Goal: Entertainment & Leisure: Consume media (video, audio)

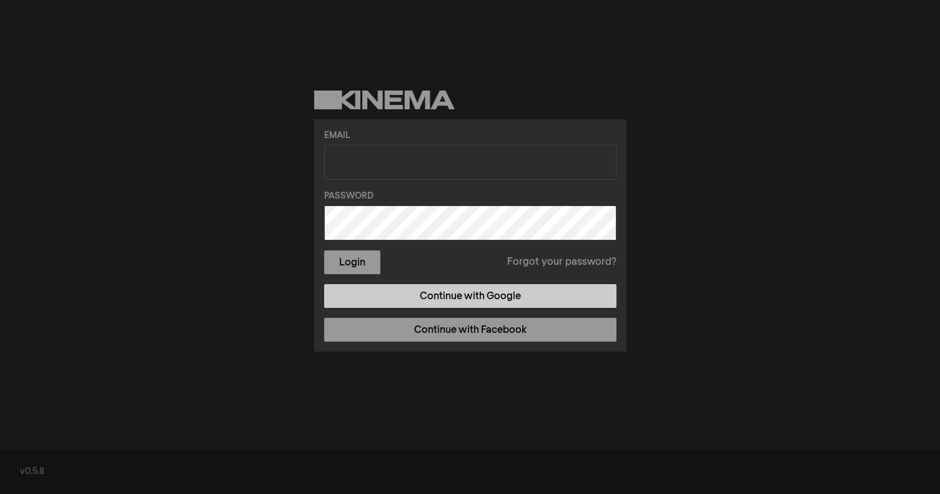
click at [454, 297] on link "Continue with Google" at bounding box center [470, 296] width 292 height 24
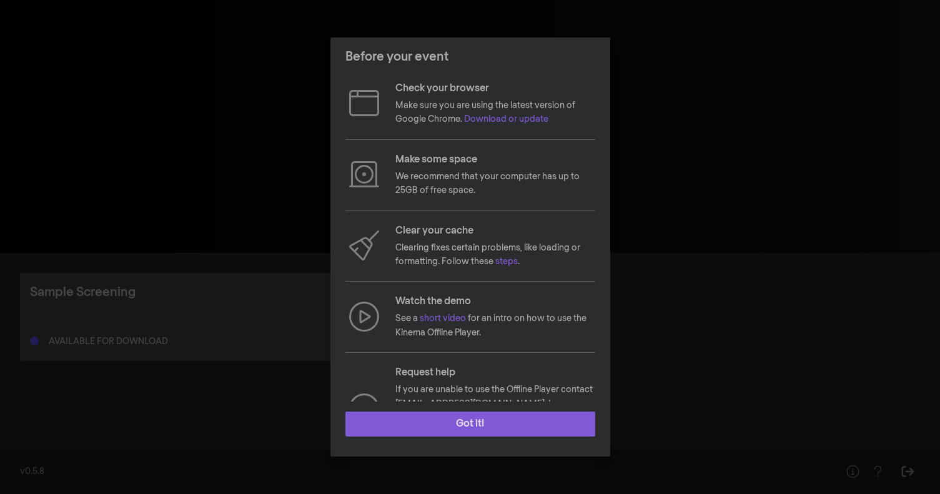
click at [548, 425] on button "Got it!" at bounding box center [470, 424] width 250 height 25
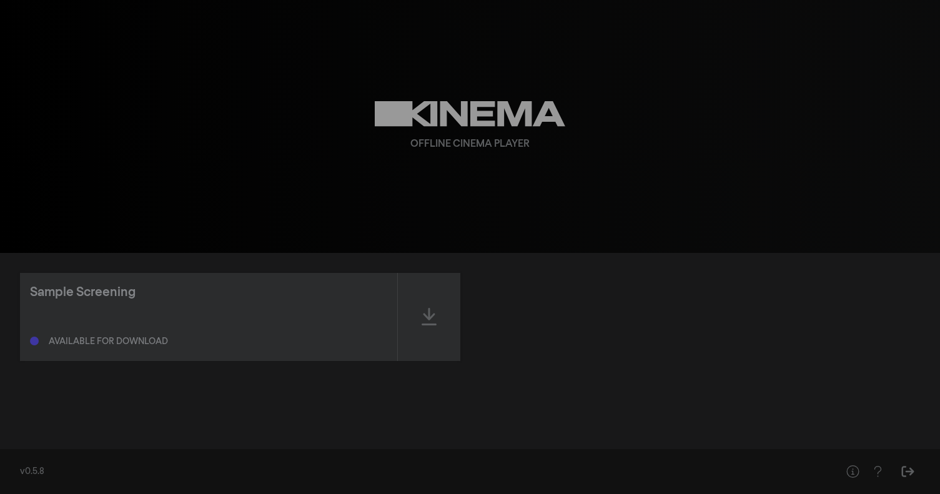
click at [139, 331] on div "Available for download" at bounding box center [208, 338] width 357 height 15
click at [425, 307] on icon at bounding box center [429, 317] width 15 height 20
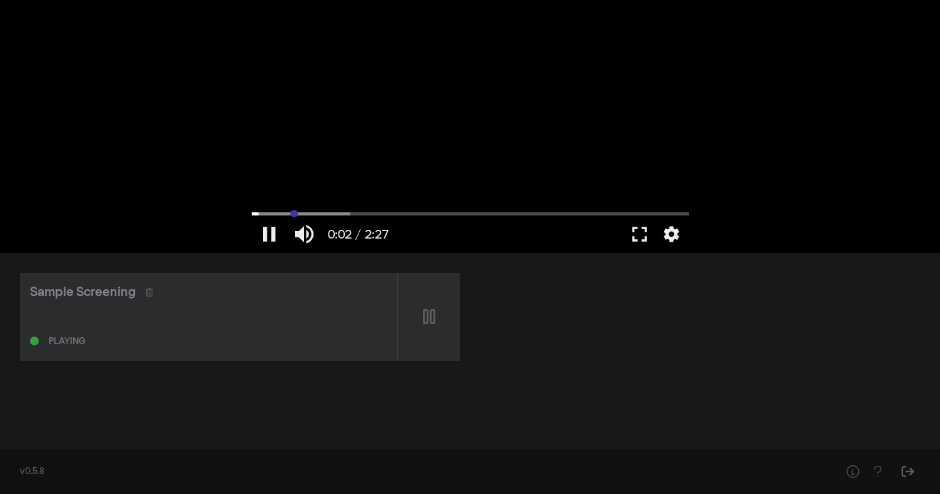
click at [294, 215] on input "Seek" at bounding box center [470, 213] width 437 height 7
click at [356, 212] on input "Seek" at bounding box center [470, 213] width 437 height 7
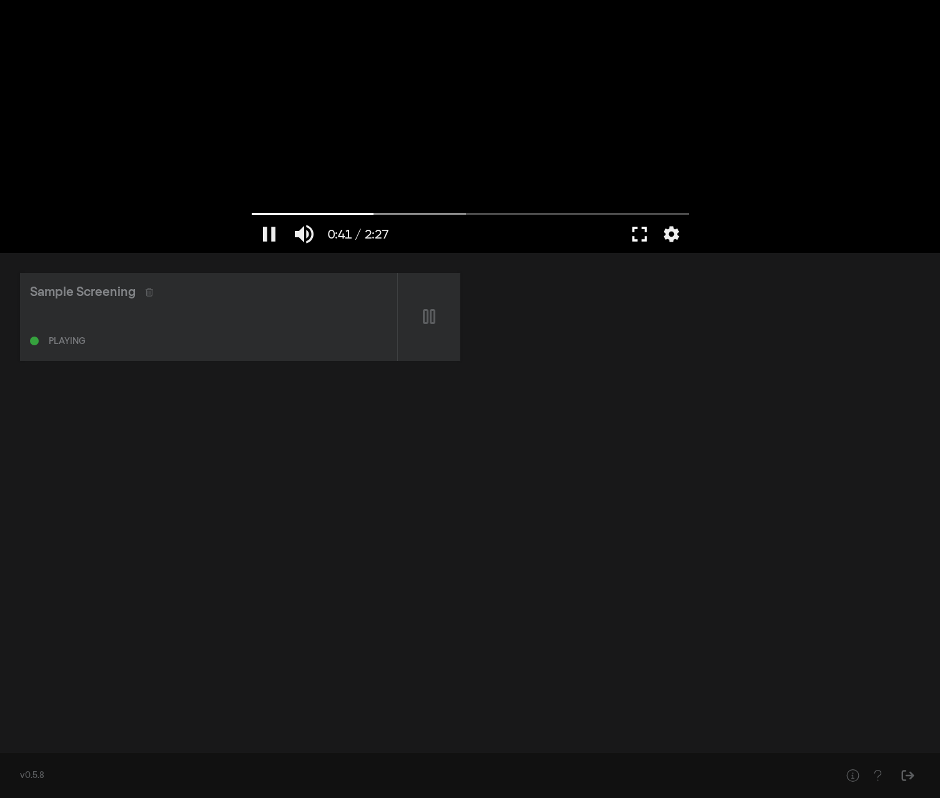
click at [643, 237] on button "fullscreen" at bounding box center [639, 233] width 35 height 37
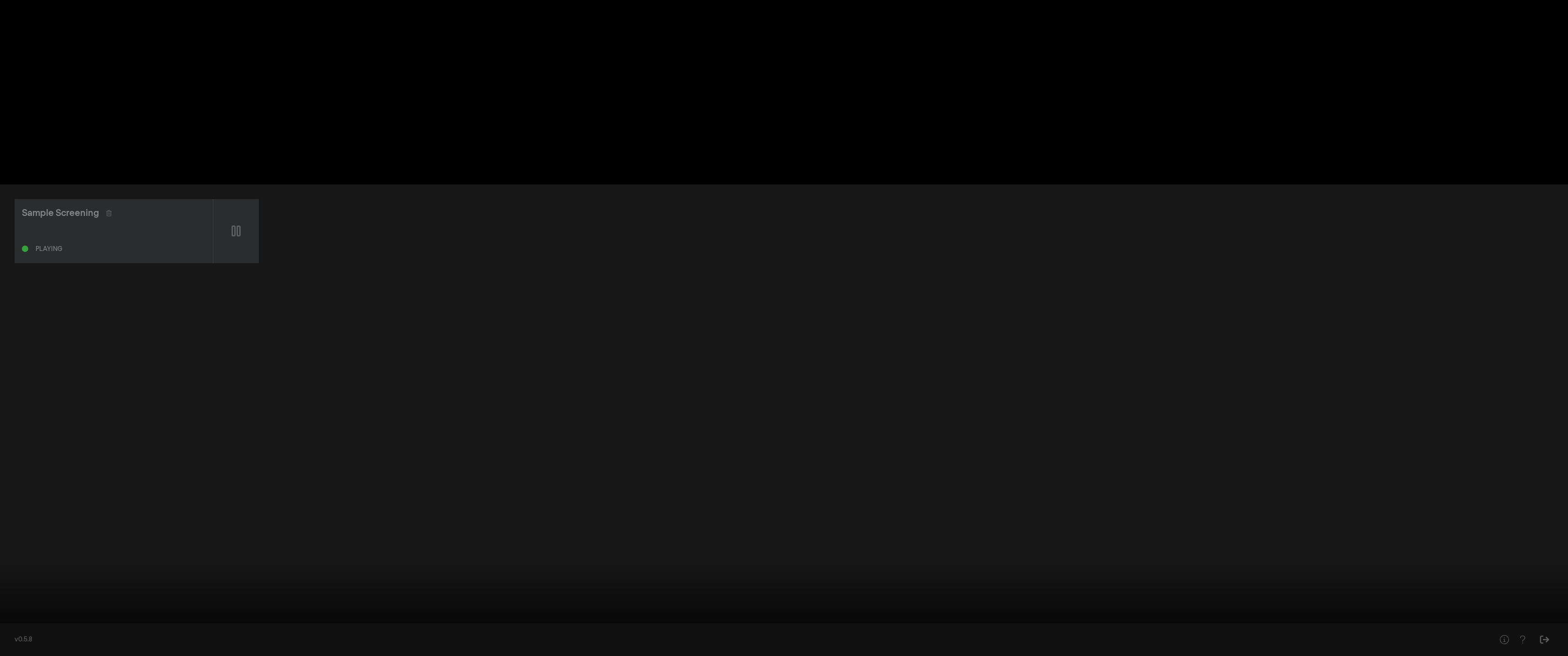
click at [685, 360] on div at bounding box center [784, 328] width 1568 height 656
click at [685, 360] on input "Seek" at bounding box center [784, 627] width 1559 height 5
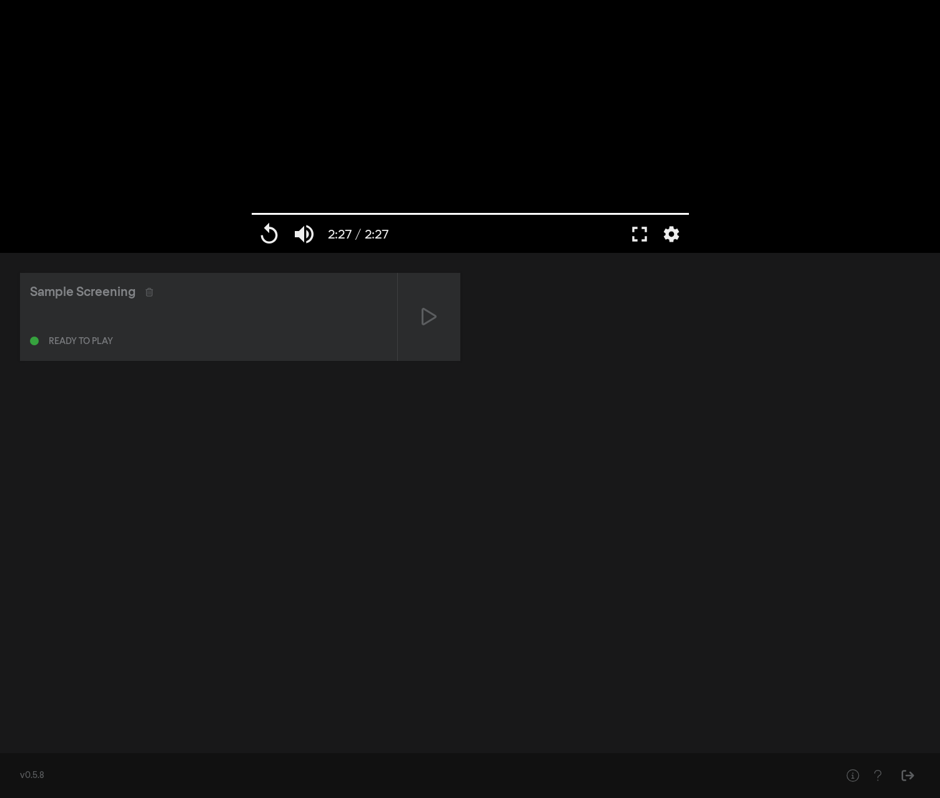
click at [565, 400] on div "Sample Screening Ready to play" at bounding box center [470, 498] width 940 height 491
type input "147.146"
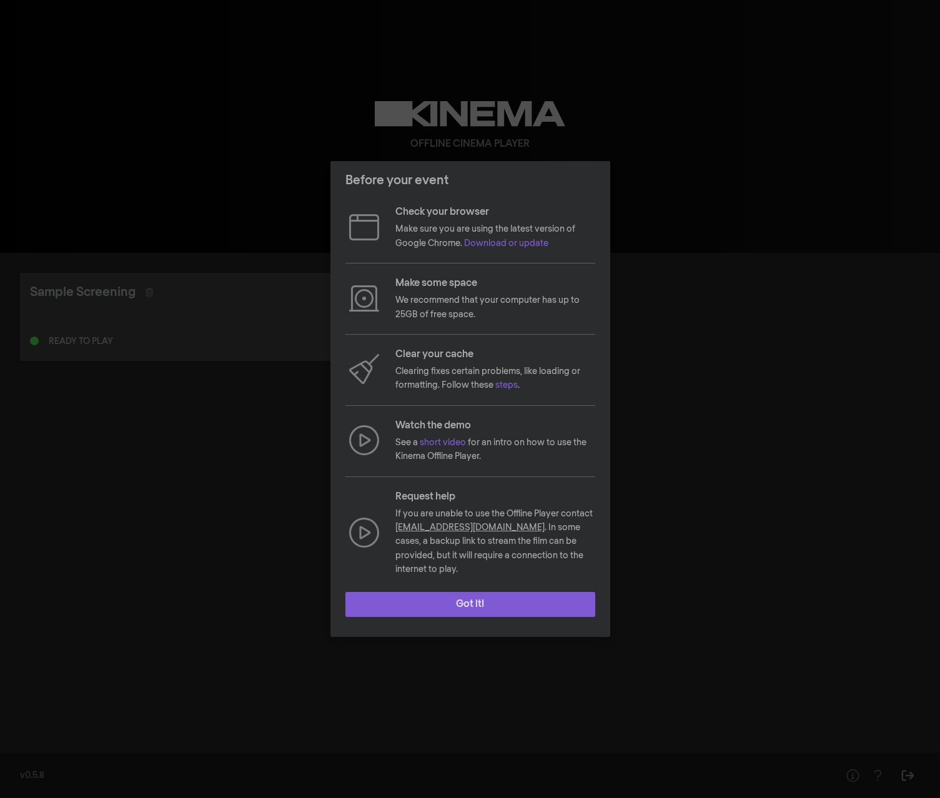
click at [443, 605] on button "Got it!" at bounding box center [470, 604] width 250 height 25
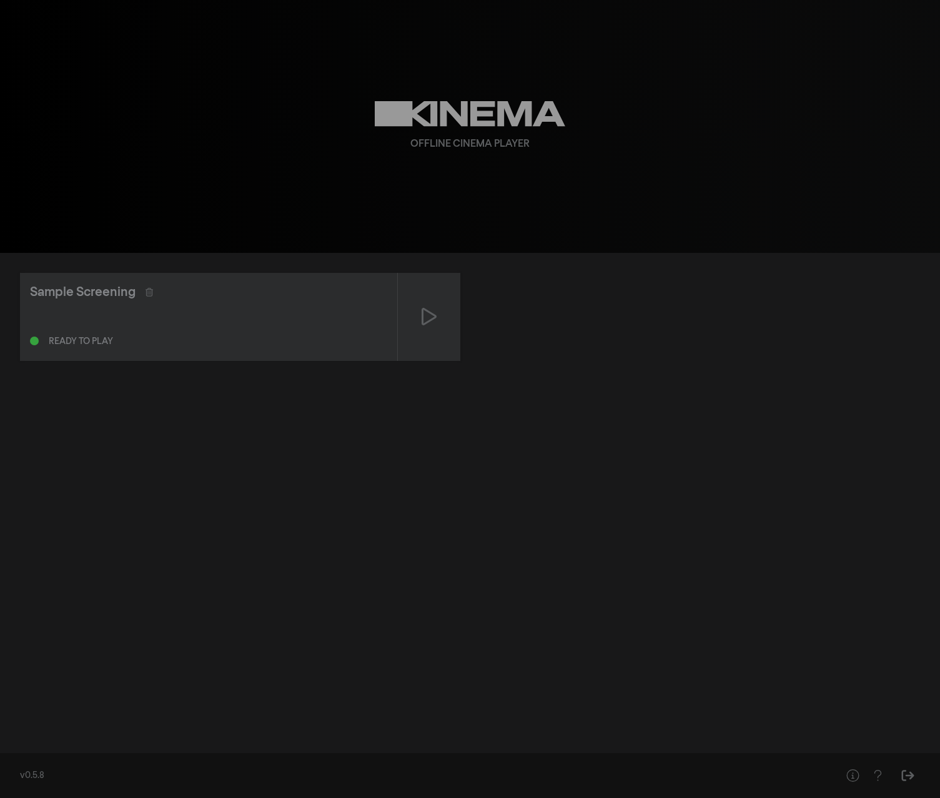
click at [97, 317] on div at bounding box center [208, 319] width 357 height 14
click at [154, 293] on div at bounding box center [177, 292] width 62 height 9
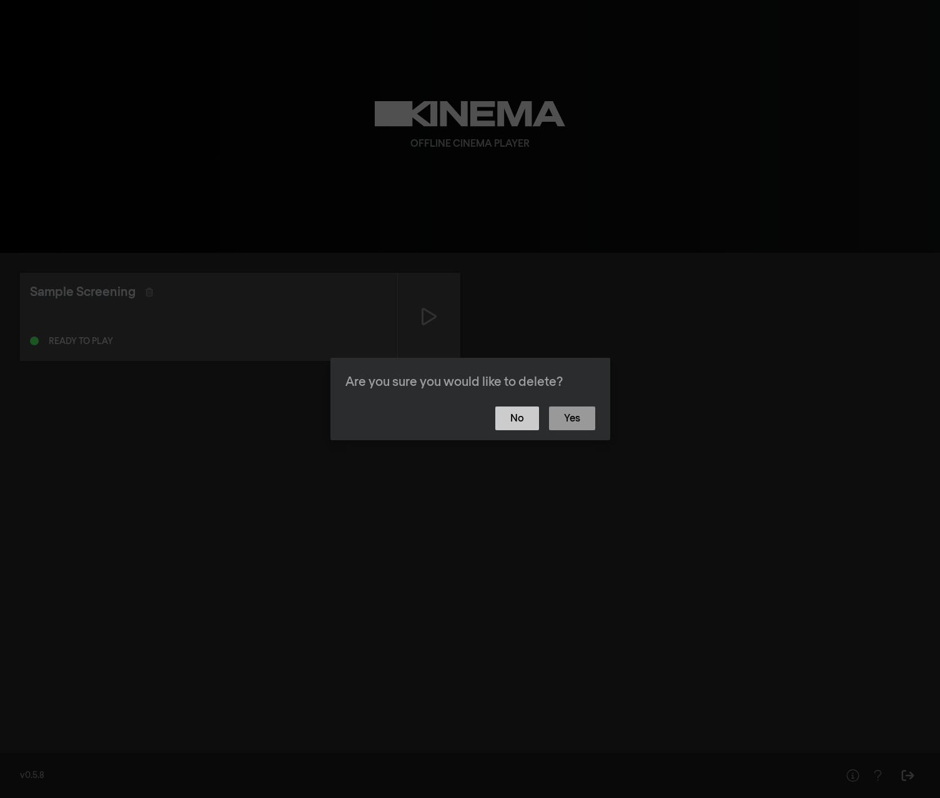
click at [511, 412] on button "No" at bounding box center [517, 419] width 44 height 24
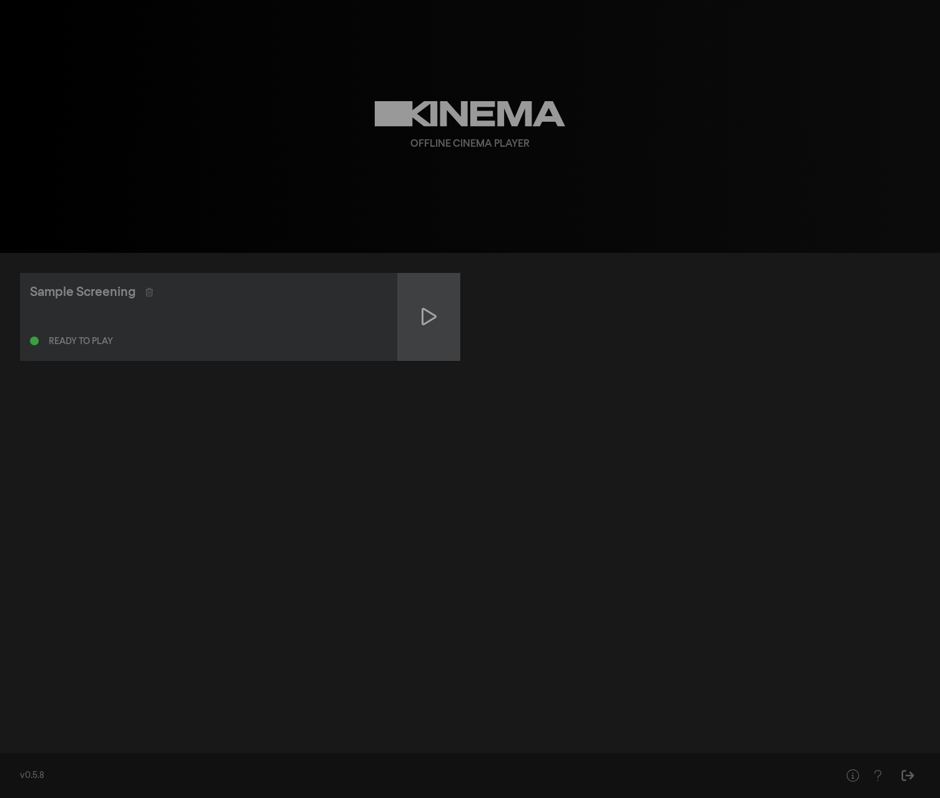
click at [433, 309] on icon at bounding box center [429, 317] width 15 height 20
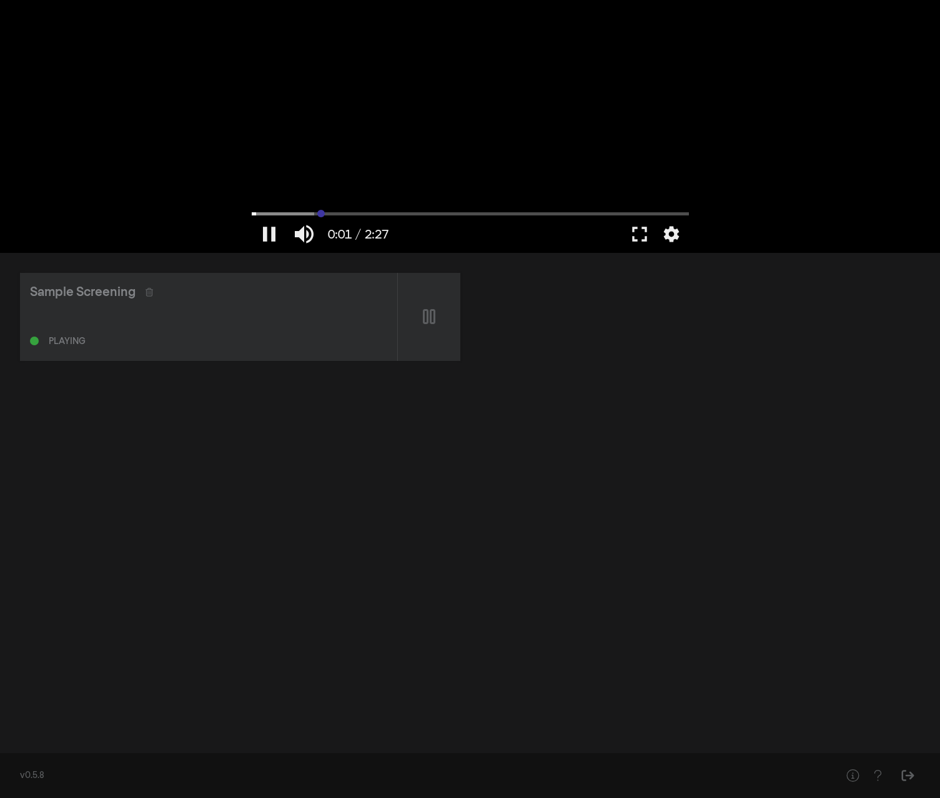
click at [321, 214] on input "Seek" at bounding box center [470, 213] width 437 height 7
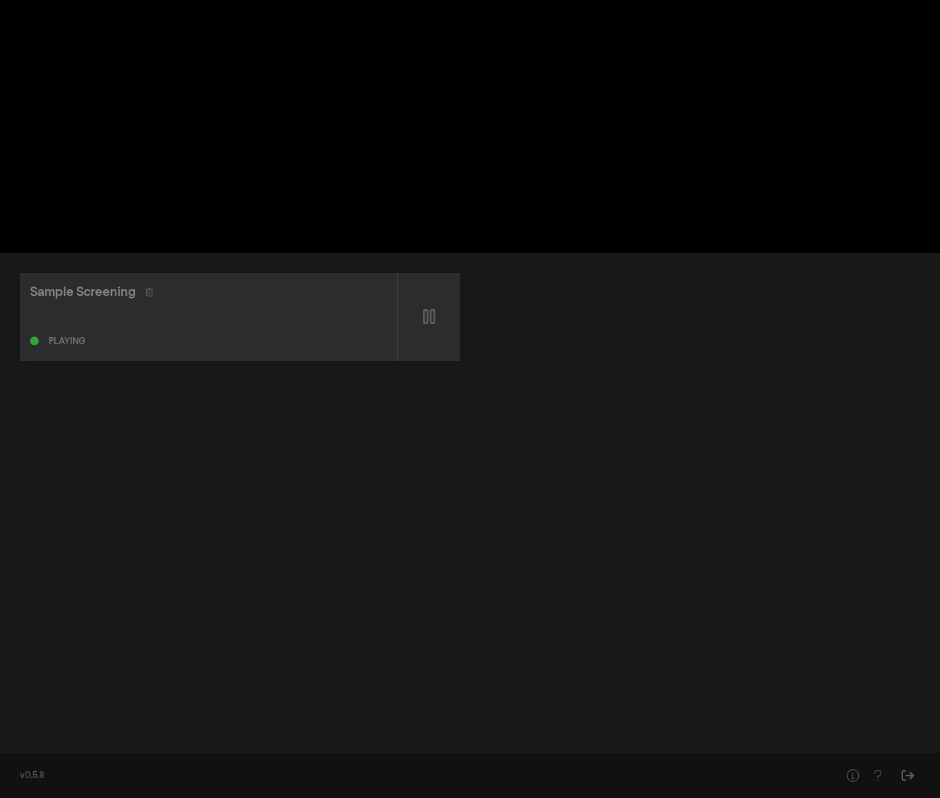
type input "49.746964"
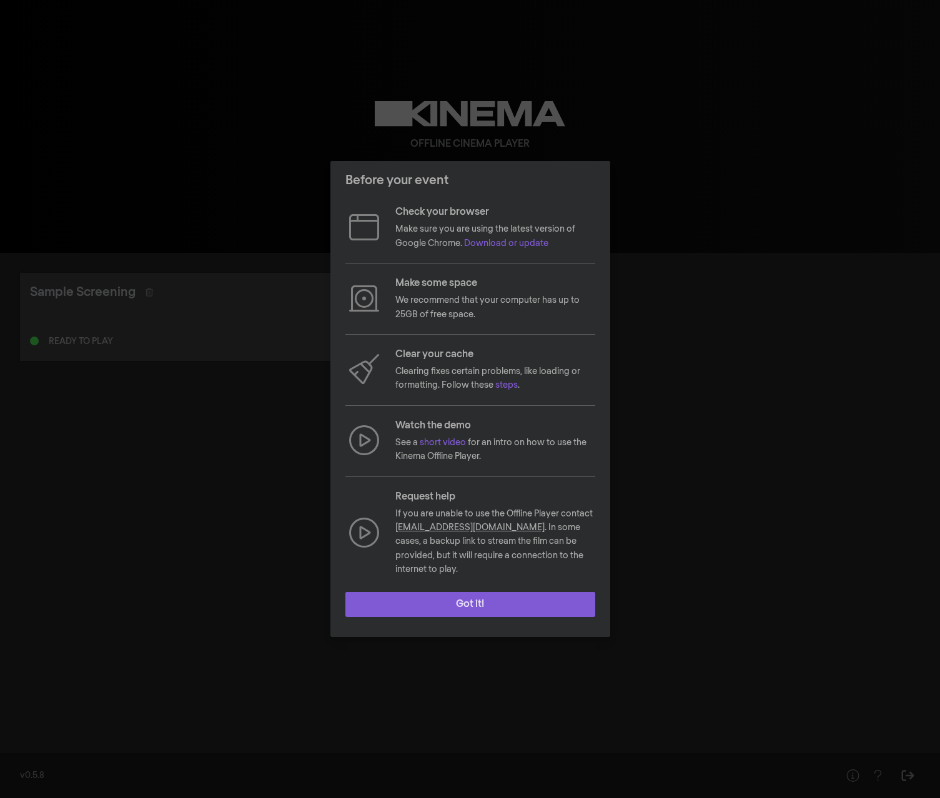
click at [451, 609] on button "Got it!" at bounding box center [470, 604] width 250 height 25
